Goal: Navigation & Orientation: Find specific page/section

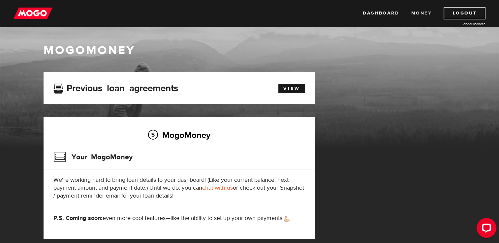
click at [419, 16] on link "Money" at bounding box center [421, 13] width 21 height 13
click at [368, 115] on div "MogoMoney Your MogoMoney application Expired Your MogoMoney credit decision has…" at bounding box center [250, 162] width 422 height 180
click at [382, 17] on link "Dashboard" at bounding box center [380, 13] width 36 height 13
